Goal: Transaction & Acquisition: Purchase product/service

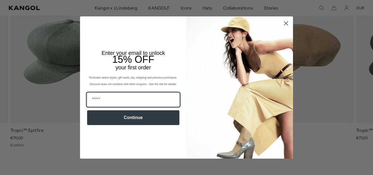
scroll to position [0, 113]
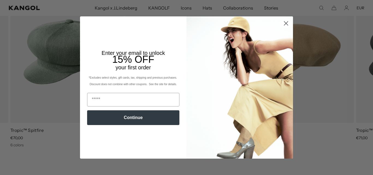
click at [287, 23] on circle "Close dialog" at bounding box center [286, 23] width 9 height 9
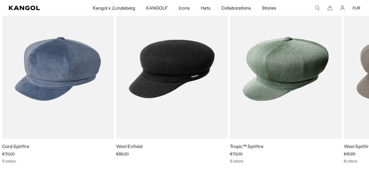
scroll to position [0, 0]
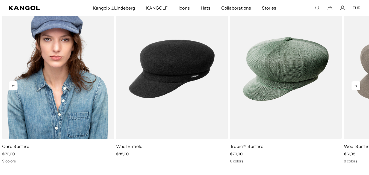
click at [46, 113] on img "6 of 7" at bounding box center [58, 69] width 112 height 140
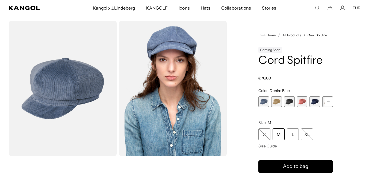
click at [330, 104] on rect at bounding box center [328, 101] width 8 height 8
click at [314, 100] on span "6 of 9" at bounding box center [314, 101] width 11 height 11
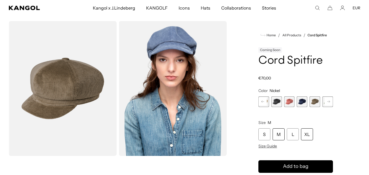
click at [309, 136] on div "XL" at bounding box center [307, 134] width 12 height 12
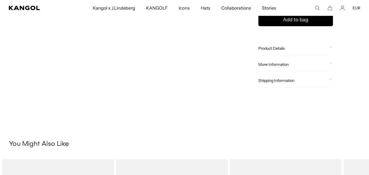
click at [333, 80] on span at bounding box center [330, 80] width 4 height 4
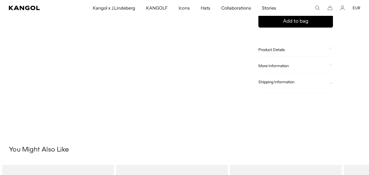
scroll to position [0, 113]
click at [329, 87] on div at bounding box center [295, 86] width 75 height 4
click at [327, 68] on div "More Information" at bounding box center [295, 65] width 75 height 5
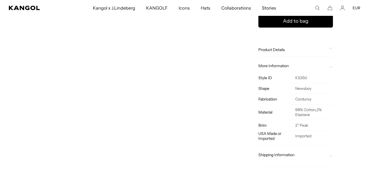
scroll to position [0, 0]
click at [328, 48] on div "Product Details" at bounding box center [295, 49] width 75 height 5
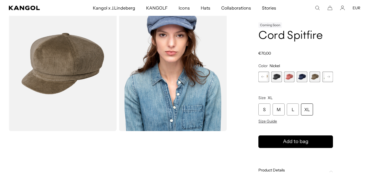
scroll to position [0, 113]
click at [331, 77] on rect at bounding box center [328, 77] width 8 height 8
click at [313, 77] on span "7 of 9" at bounding box center [314, 77] width 11 height 11
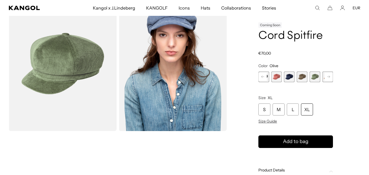
scroll to position [0, 113]
click at [330, 78] on rect at bounding box center [328, 77] width 8 height 8
click at [330, 78] on span "9 of 9" at bounding box center [327, 77] width 11 height 11
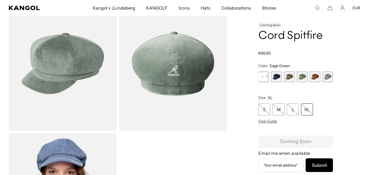
click at [315, 78] on span "8 of 9" at bounding box center [314, 77] width 11 height 11
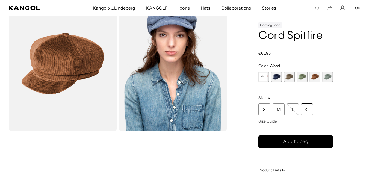
click at [301, 78] on span "7 of 9" at bounding box center [302, 77] width 11 height 11
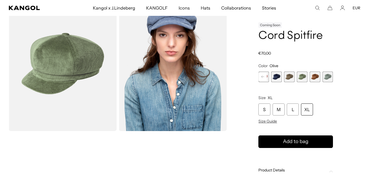
click at [292, 79] on span "6 of 9" at bounding box center [289, 77] width 11 height 11
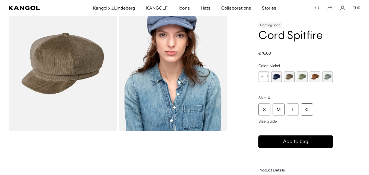
click at [309, 111] on div "XL" at bounding box center [307, 109] width 12 height 12
click at [270, 123] on span "Size Guide" at bounding box center [267, 121] width 19 height 5
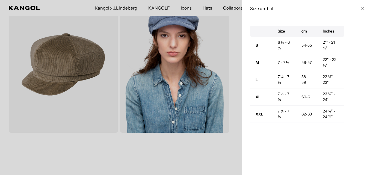
click at [57, 152] on div at bounding box center [186, 87] width 373 height 175
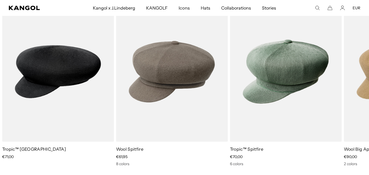
scroll to position [431, 0]
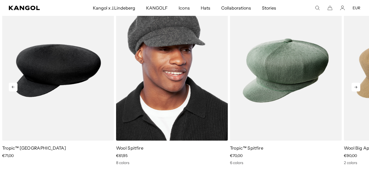
click at [137, 98] on img "1 of 5" at bounding box center [172, 71] width 112 height 140
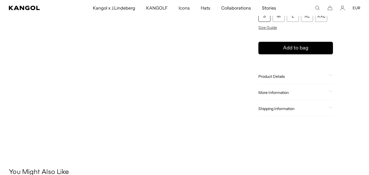
scroll to position [318, 0]
click at [265, 75] on span "Product Details" at bounding box center [292, 76] width 68 height 5
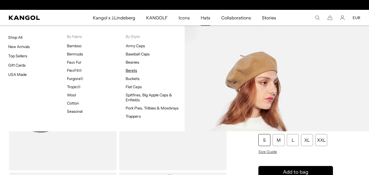
scroll to position [0, 113]
click at [134, 71] on link "Berets" at bounding box center [131, 70] width 11 height 5
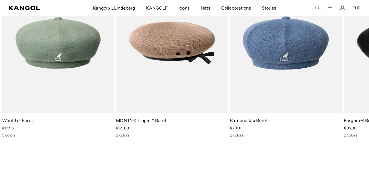
scroll to position [714, 0]
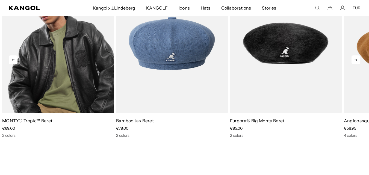
click at [22, 91] on img "2 of 10" at bounding box center [58, 43] width 112 height 140
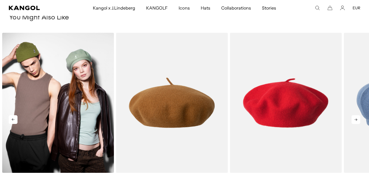
click at [35, 99] on img "3 of 5" at bounding box center [58, 103] width 112 height 140
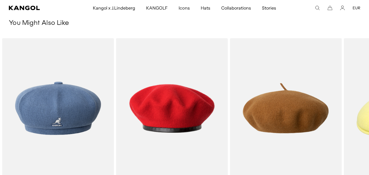
scroll to position [313, 0]
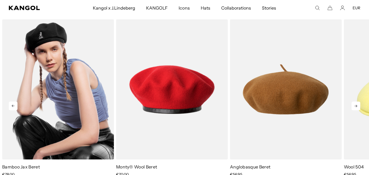
click at [43, 108] on img "1 of 5" at bounding box center [58, 89] width 112 height 140
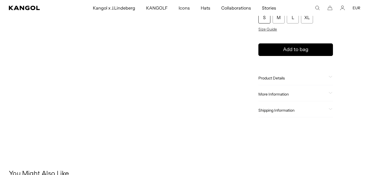
scroll to position [165, 0]
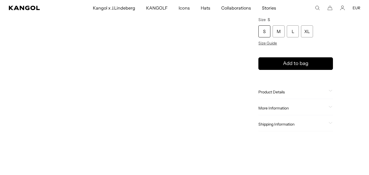
click at [260, 93] on span "Product Details" at bounding box center [292, 92] width 68 height 5
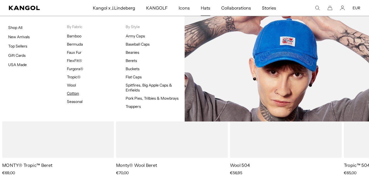
scroll to position [0, 0]
click at [77, 92] on link "Cotton" at bounding box center [73, 93] width 12 height 5
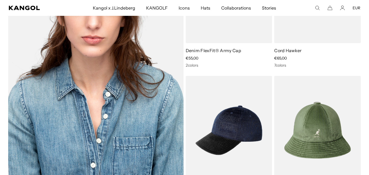
click at [39, 120] on img at bounding box center [95, 59] width 175 height 250
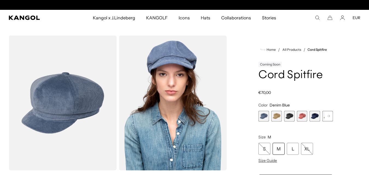
click at [274, 116] on span "2 of 9" at bounding box center [276, 116] width 11 height 11
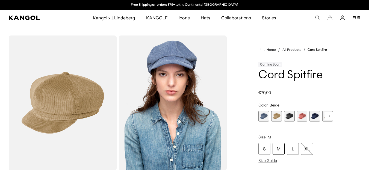
click at [290, 118] on span "3 of 9" at bounding box center [289, 116] width 11 height 11
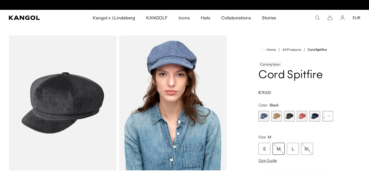
scroll to position [0, 113]
click at [330, 119] on rect at bounding box center [328, 116] width 8 height 8
click at [312, 118] on span "6 of 9" at bounding box center [314, 116] width 11 height 11
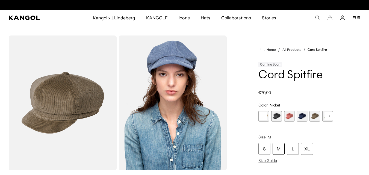
scroll to position [0, 113]
